Goal: Complete application form

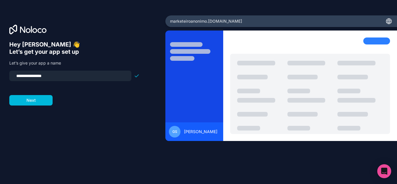
click at [35, 99] on button "Next" at bounding box center [30, 100] width 43 height 10
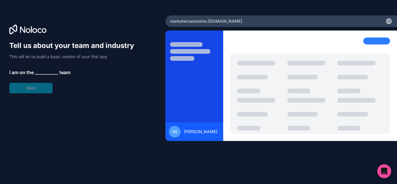
click at [44, 72] on span "__________" at bounding box center [46, 72] width 23 height 7
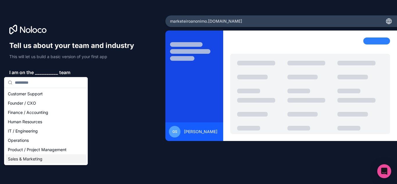
click at [76, 158] on div "Sales & Marketing" at bounding box center [46, 158] width 81 height 9
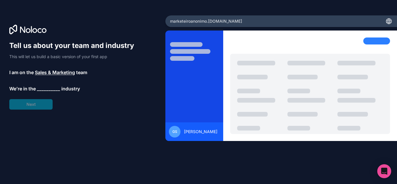
click at [51, 89] on span "__________" at bounding box center [48, 88] width 23 height 7
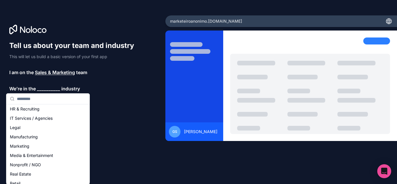
scroll to position [58, 0]
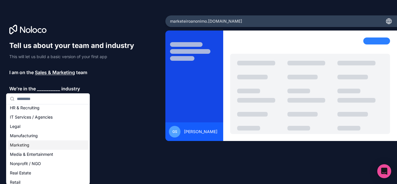
click at [34, 148] on div "Marketing" at bounding box center [48, 144] width 81 height 9
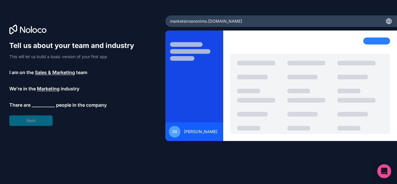
click at [47, 105] on span "__________" at bounding box center [43, 104] width 23 height 7
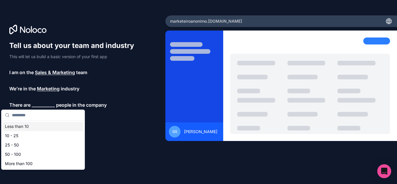
click at [40, 127] on div "Less than 10" at bounding box center [43, 126] width 81 height 9
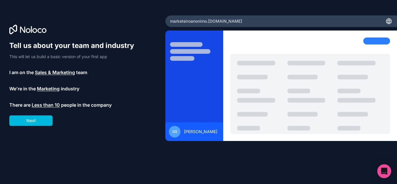
click at [45, 107] on span "Less than 10" at bounding box center [46, 104] width 28 height 7
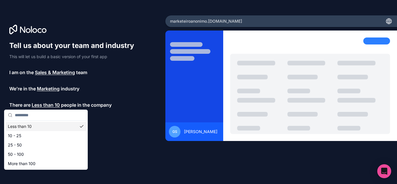
click at [113, 131] on div "Tell us about your team and industry This will let us build a basic version of …" at bounding box center [82, 100] width 147 height 119
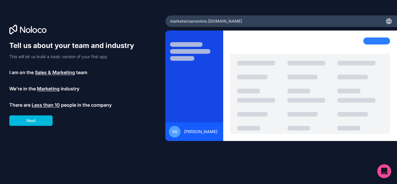
click at [24, 116] on button "Next" at bounding box center [30, 120] width 43 height 10
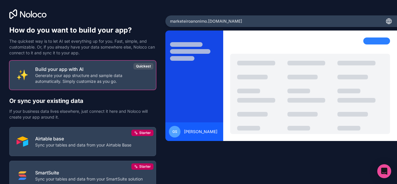
click at [97, 77] on p "Generate your app structure and sample data automatically. Simply customize as …" at bounding box center [92, 79] width 114 height 12
click at [142, 74] on p "Generate your app structure and sample data automatically. Simply customize as …" at bounding box center [92, 79] width 114 height 12
click at [77, 68] on p "Build your app with AI" at bounding box center [92, 69] width 114 height 7
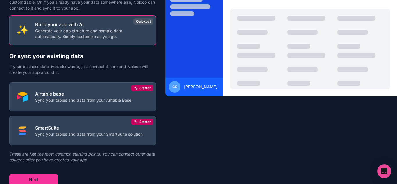
scroll to position [46, 0]
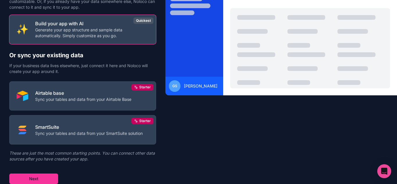
click at [33, 179] on button "Next" at bounding box center [33, 178] width 49 height 10
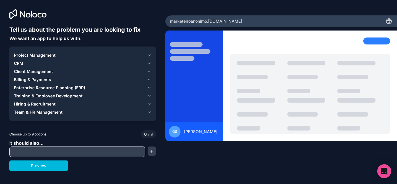
click at [37, 63] on div "CRM" at bounding box center [79, 63] width 131 height 6
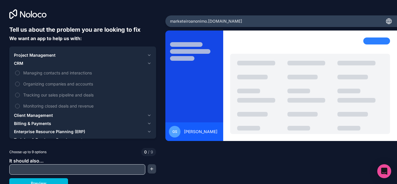
click at [91, 74] on span "Managing contacts and interactions" at bounding box center [86, 73] width 127 height 6
click at [20, 74] on button "Managing contacts and interactions" at bounding box center [17, 73] width 5 height 5
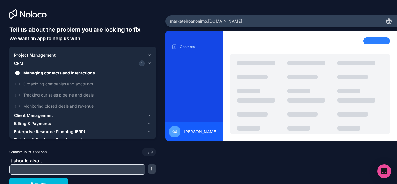
click at [87, 96] on span "Tracking our sales pipeline and deals" at bounding box center [86, 95] width 127 height 6
click at [20, 96] on button "Tracking our sales pipeline and deals" at bounding box center [17, 95] width 5 height 5
click at [94, 106] on span "Monitoring closed deals and revenue" at bounding box center [86, 106] width 127 height 6
click at [20, 106] on button "Monitoring closed deals and revenue" at bounding box center [17, 106] width 5 height 5
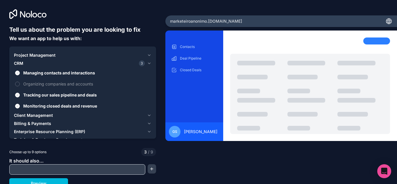
click at [80, 85] on span "Organizing companies and accounts" at bounding box center [86, 84] width 127 height 6
click at [20, 85] on button "Organizing companies and accounts" at bounding box center [17, 84] width 5 height 5
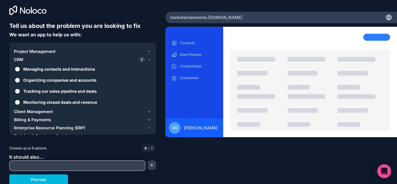
scroll to position [5, 0]
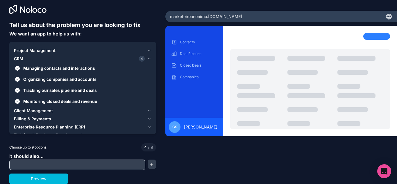
click at [19, 78] on button "Organizing companies and accounts" at bounding box center [17, 79] width 5 height 5
click at [148, 59] on icon "button" at bounding box center [149, 58] width 2 height 1
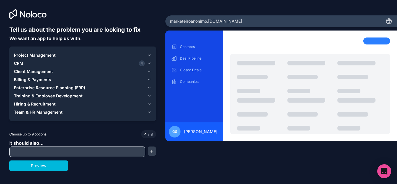
scroll to position [0, 0]
click at [148, 73] on icon "button" at bounding box center [149, 71] width 4 height 5
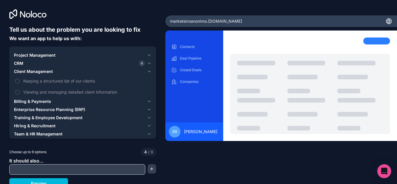
click at [85, 81] on span "Keeping a structured list of our clients" at bounding box center [86, 81] width 127 height 6
click at [20, 81] on button "Keeping a structured list of our clients" at bounding box center [17, 81] width 5 height 5
click at [83, 91] on span "Viewing and managing detailed client information" at bounding box center [86, 92] width 127 height 6
click at [20, 91] on button "Viewing and managing detailed client information" at bounding box center [17, 92] width 5 height 5
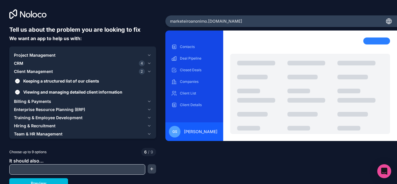
click at [83, 91] on span "Viewing and managing detailed client information" at bounding box center [86, 92] width 127 height 6
click at [20, 91] on button "Viewing and managing detailed client information" at bounding box center [17, 92] width 5 height 5
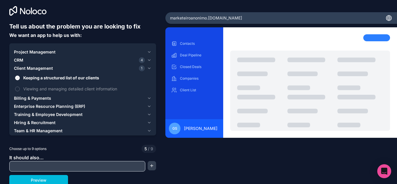
scroll to position [5, 0]
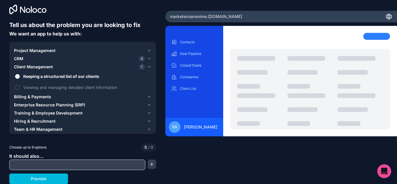
click at [148, 67] on icon "button" at bounding box center [149, 66] width 2 height 1
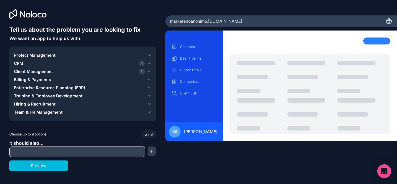
click at [60, 113] on span "Team & HR Management" at bounding box center [38, 112] width 49 height 6
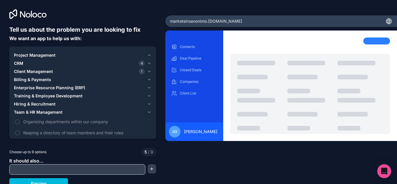
click at [59, 120] on span "Organizing departments within our company" at bounding box center [86, 122] width 127 height 6
click at [20, 120] on button "Organizing departments within our company" at bounding box center [17, 121] width 5 height 5
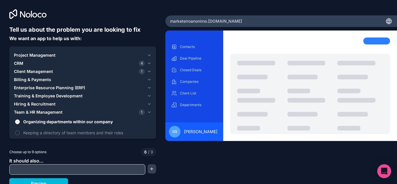
click at [62, 130] on span "Keeping a directory of team members and their roles" at bounding box center [86, 133] width 127 height 6
click at [20, 130] on button "Keeping a directory of team members and their roles" at bounding box center [17, 132] width 5 height 5
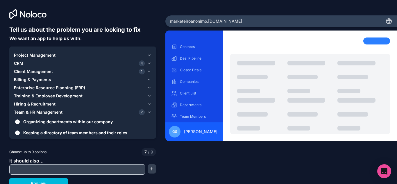
click at [148, 112] on icon "button" at bounding box center [149, 112] width 2 height 1
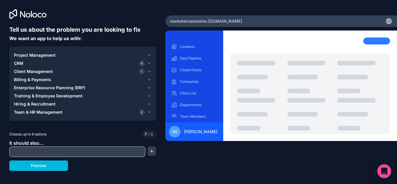
click at [148, 104] on icon "button" at bounding box center [149, 104] width 4 height 5
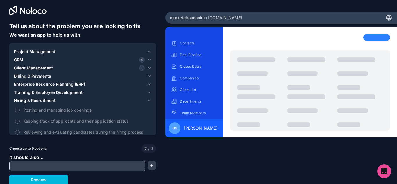
scroll to position [5, 0]
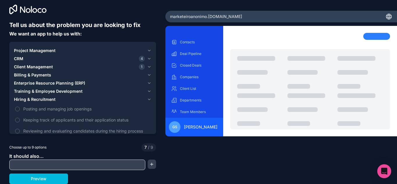
click at [150, 98] on div "Project Management CRM 4 Client Management 1 Billing & Payments Enterprise Reso…" at bounding box center [82, 101] width 147 height 118
click at [148, 100] on icon "button" at bounding box center [149, 99] width 4 height 5
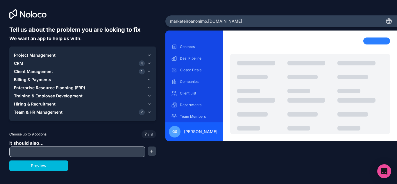
click at [148, 105] on icon "button" at bounding box center [149, 104] width 4 height 5
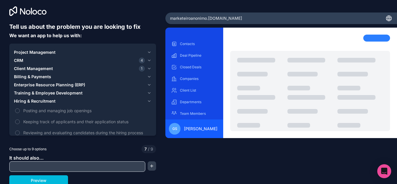
scroll to position [5, 0]
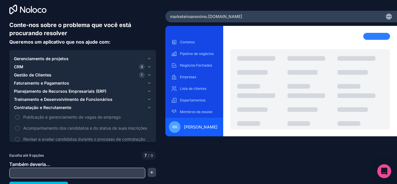
click at [148, 109] on icon "button" at bounding box center [149, 107] width 4 height 5
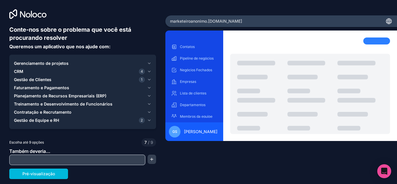
click at [149, 62] on icon "button" at bounding box center [149, 63] width 4 height 5
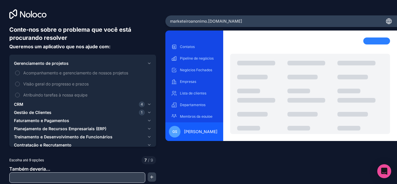
click at [111, 74] on font "Acompanhamento e gerenciamento de nossos projetos" at bounding box center [75, 72] width 105 height 5
click at [20, 74] on button "Acompanhamento e gerenciamento de nossos projetos" at bounding box center [17, 73] width 5 height 5
click at [93, 83] on span "Visão geral do progresso e prazos" at bounding box center [86, 84] width 127 height 6
click at [20, 83] on button "Visão geral do progresso e prazos" at bounding box center [17, 84] width 5 height 5
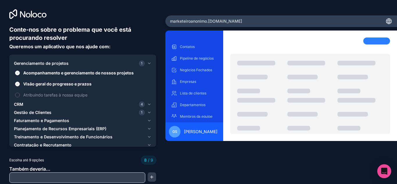
click at [81, 95] on font "Atribuindo tarefas à nossa equipe" at bounding box center [55, 94] width 64 height 5
click at [78, 93] on font "Atribuindo tarefas à nossa equipe" at bounding box center [55, 94] width 64 height 5
click at [79, 94] on font "Atribuindo tarefas à nossa equipe" at bounding box center [55, 94] width 64 height 5
click at [106, 84] on span "Visão geral do progresso e prazos" at bounding box center [86, 84] width 127 height 6
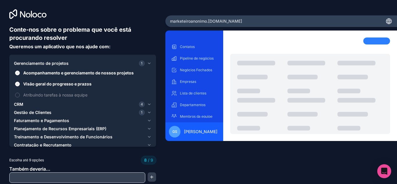
click at [20, 84] on button "Visão geral do progresso e prazos" at bounding box center [17, 84] width 5 height 5
click at [92, 96] on span "Atribuindo tarefas à nossa equipe" at bounding box center [86, 95] width 127 height 6
click at [20, 96] on button "Atribuindo tarefas à nossa equipe" at bounding box center [17, 95] width 5 height 5
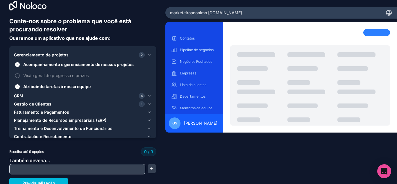
scroll to position [13, 0]
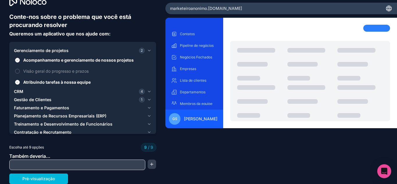
click at [147, 51] on icon "button" at bounding box center [149, 50] width 4 height 5
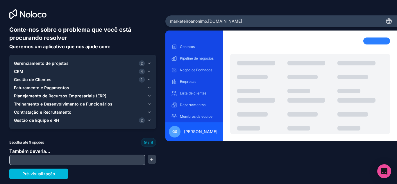
scroll to position [0, 0]
click at [152, 161] on button "button" at bounding box center [152, 159] width 9 height 9
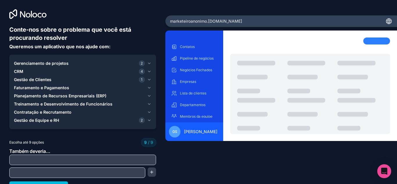
click at [142, 162] on input "text" at bounding box center [83, 160] width 144 height 8
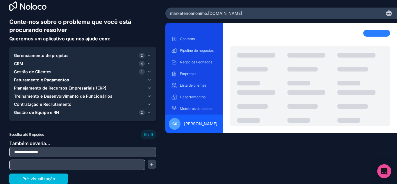
type input "**********"
click at [123, 163] on input "text" at bounding box center [77, 165] width 133 height 8
type input "*"
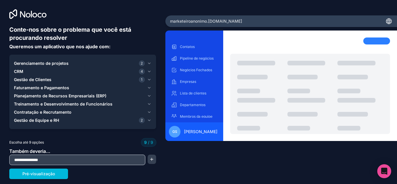
scroll to position [0, 0]
click at [152, 162] on button "button" at bounding box center [152, 159] width 9 height 9
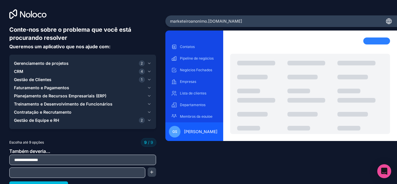
click at [89, 173] on input "text" at bounding box center [77, 173] width 133 height 8
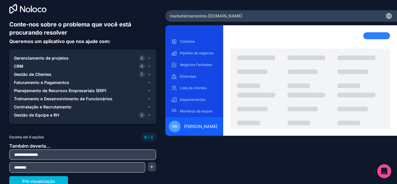
scroll to position [8, 0]
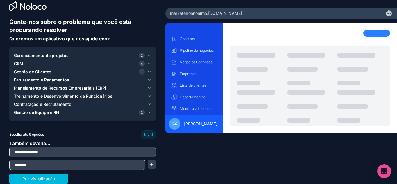
type input "********"
click at [44, 175] on button "Pré-visualização" at bounding box center [38, 178] width 59 height 10
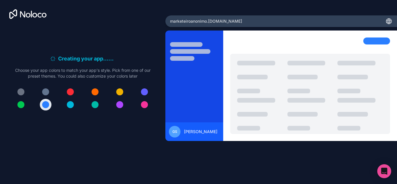
scroll to position [0, 0]
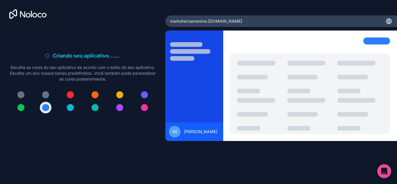
click at [146, 94] on div at bounding box center [144, 94] width 7 height 7
